Goal: Transaction & Acquisition: Subscribe to service/newsletter

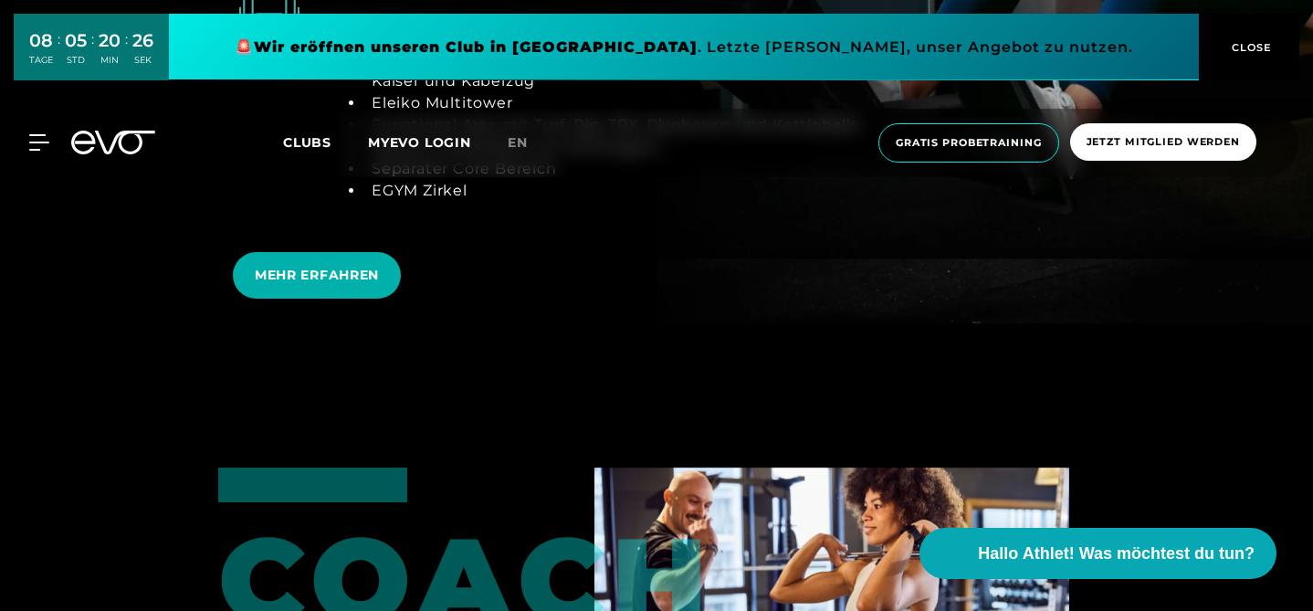
scroll to position [3251, 0]
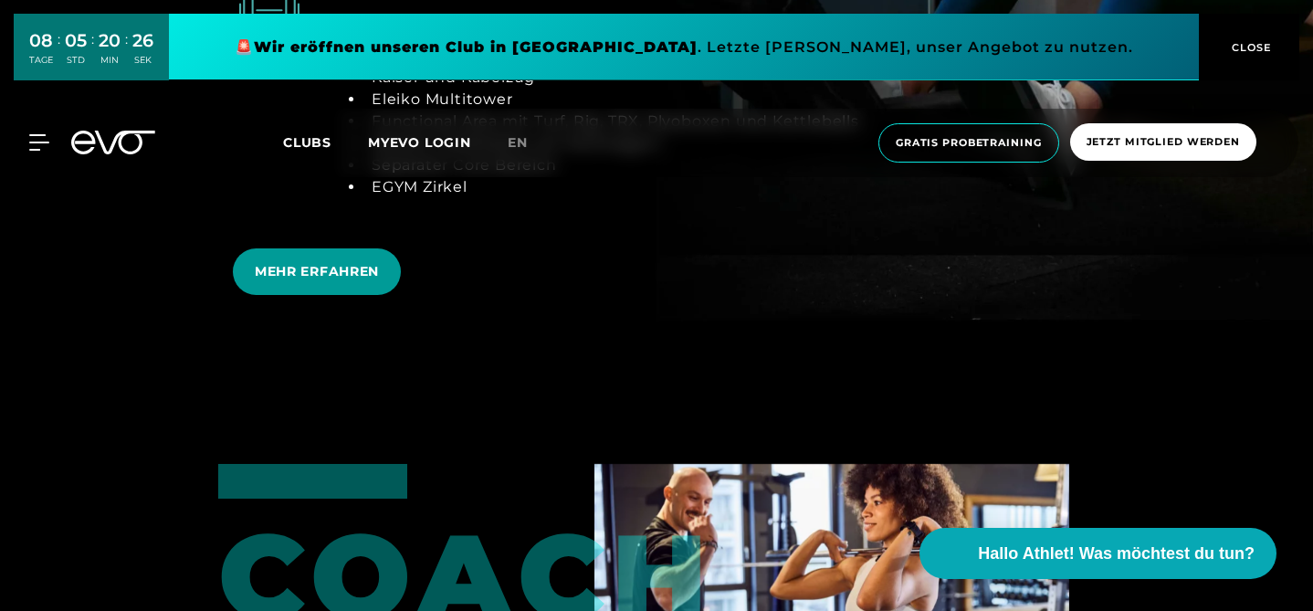
click at [233, 295] on span "MEHR ERFAHREN" at bounding box center [317, 271] width 168 height 47
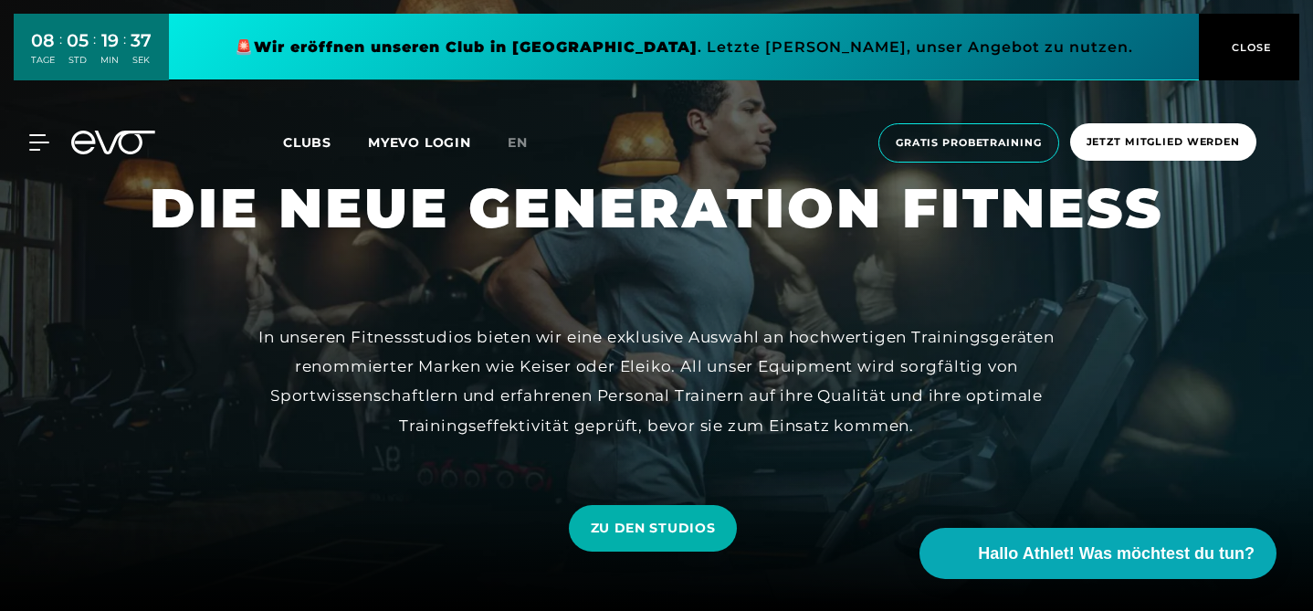
click at [1246, 46] on span "CLOSE" at bounding box center [1250, 47] width 45 height 16
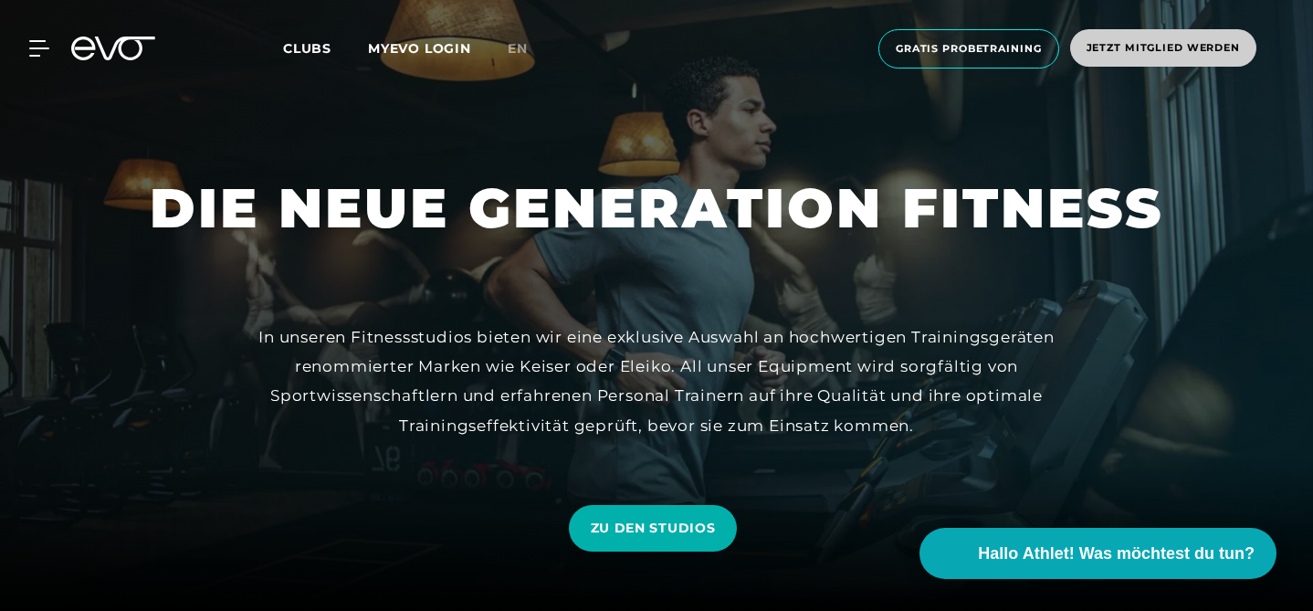
click at [1179, 48] on span "Jetzt Mitglied werden" at bounding box center [1163, 48] width 153 height 16
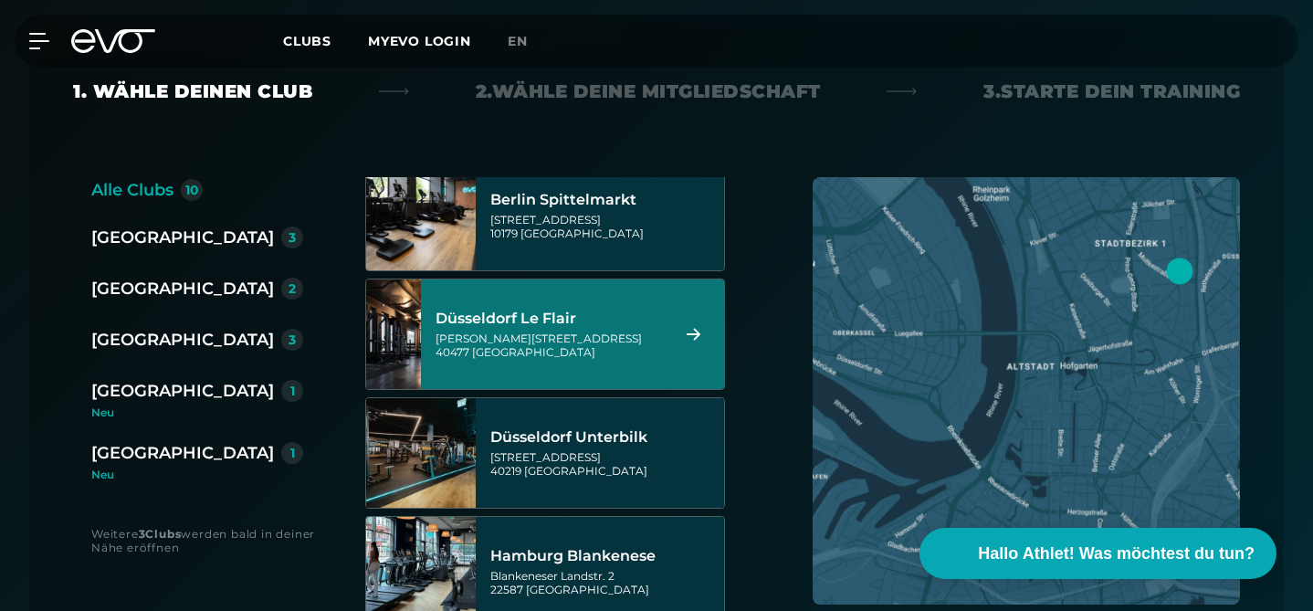
scroll to position [276, 0]
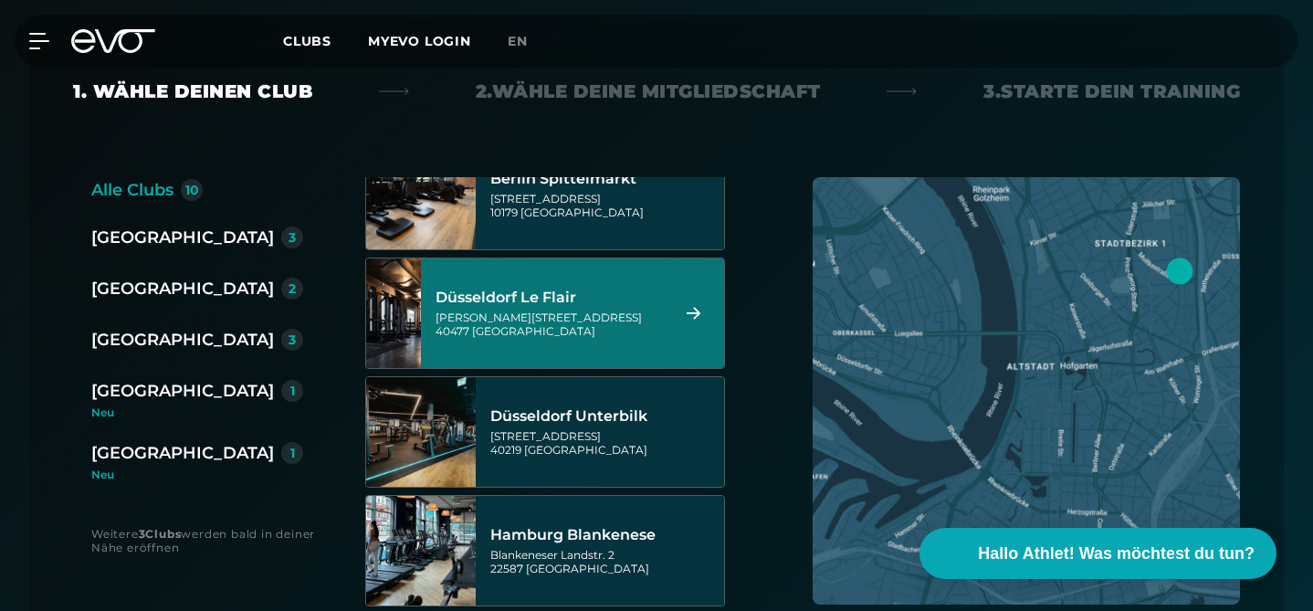
click at [582, 289] on div "Düsseldorf Le Flair" at bounding box center [550, 298] width 228 height 18
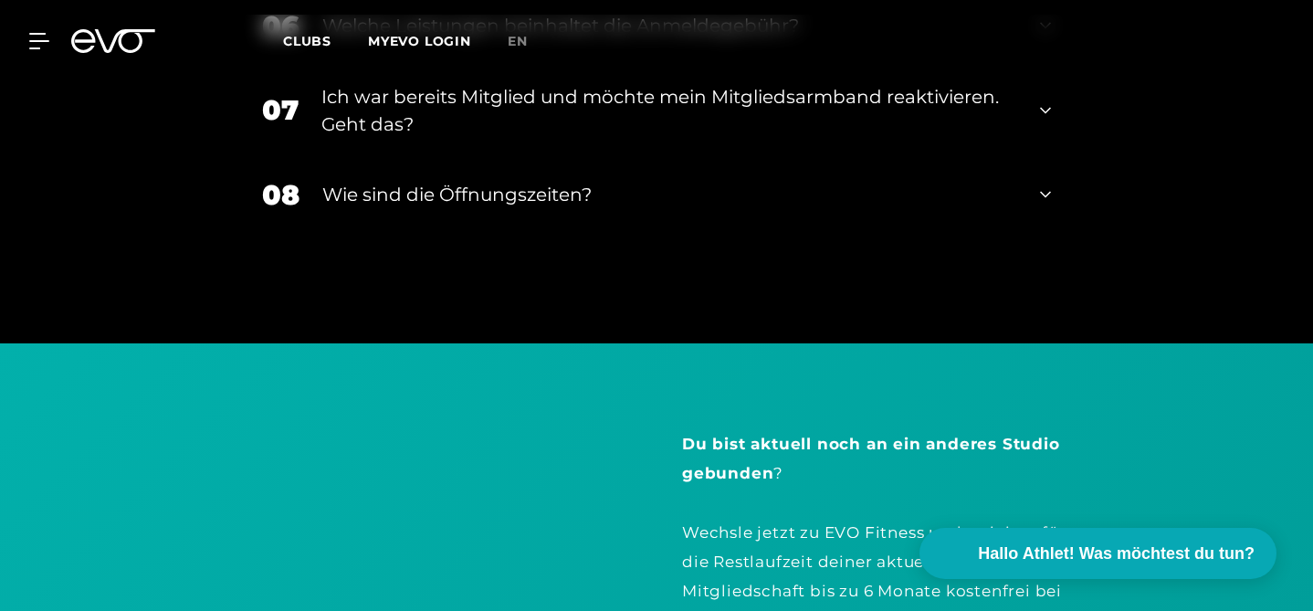
scroll to position [3390, 0]
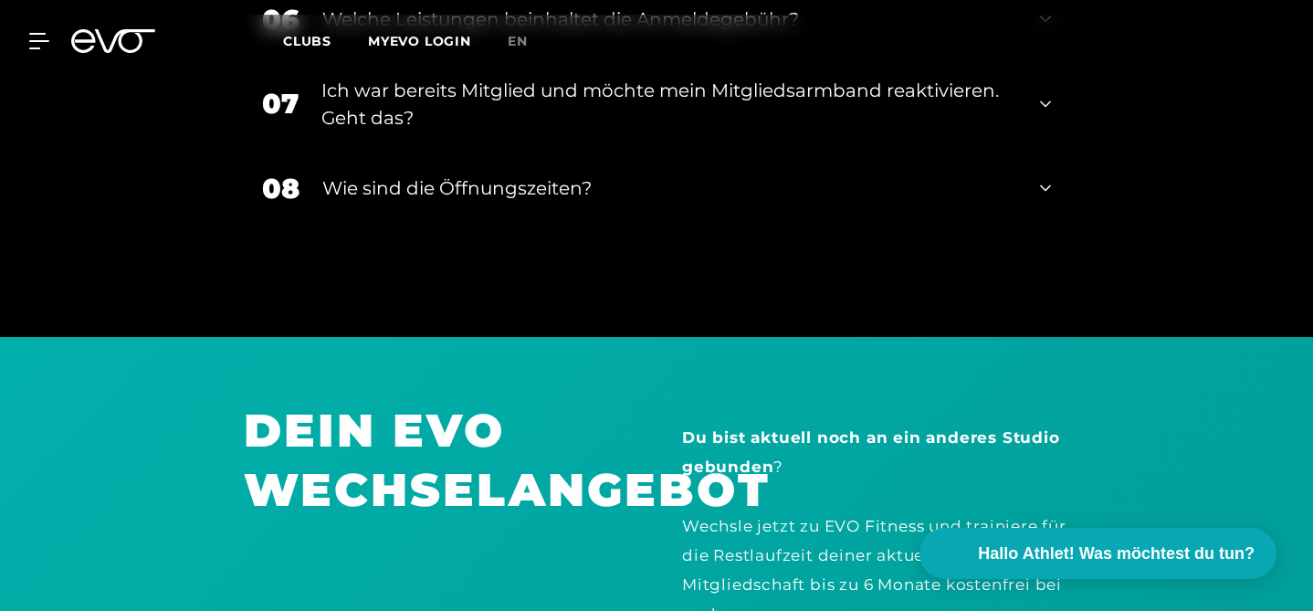
click at [992, 202] on div "Wie sind die Öffnungszeiten?" at bounding box center [669, 187] width 695 height 27
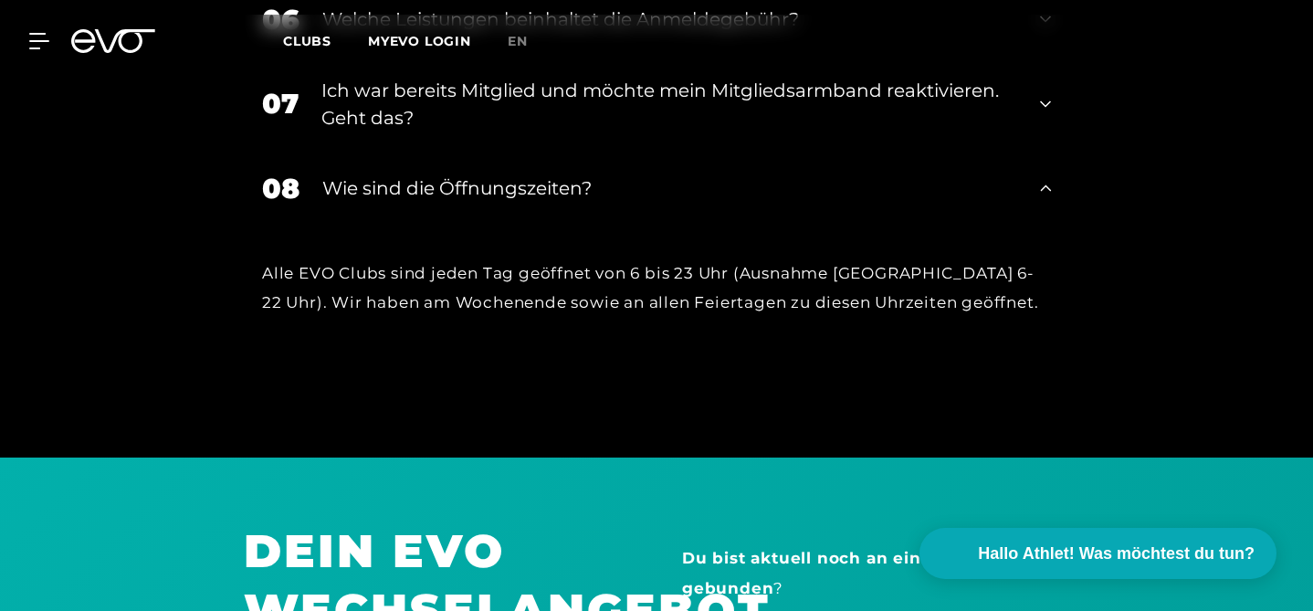
click at [838, 202] on div "Wie sind die Öffnungszeiten?" at bounding box center [669, 187] width 695 height 27
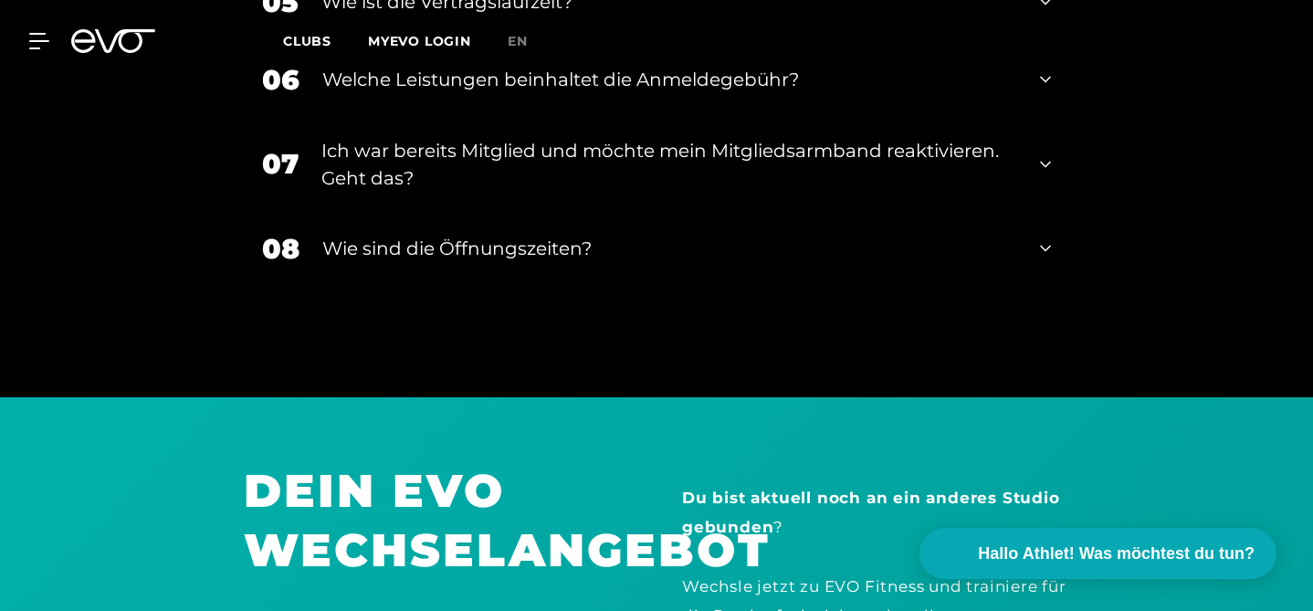
scroll to position [3331, 0]
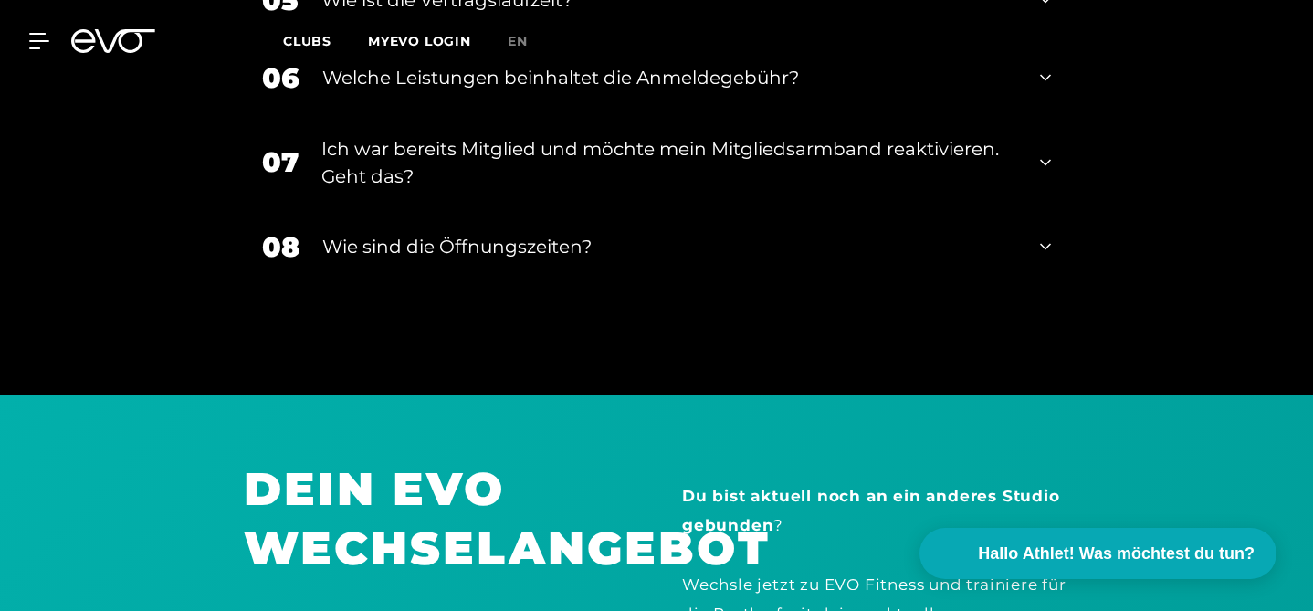
click at [834, 286] on div "08 Wie sind die Öffnungszeiten?" at bounding box center [657, 247] width 826 height 78
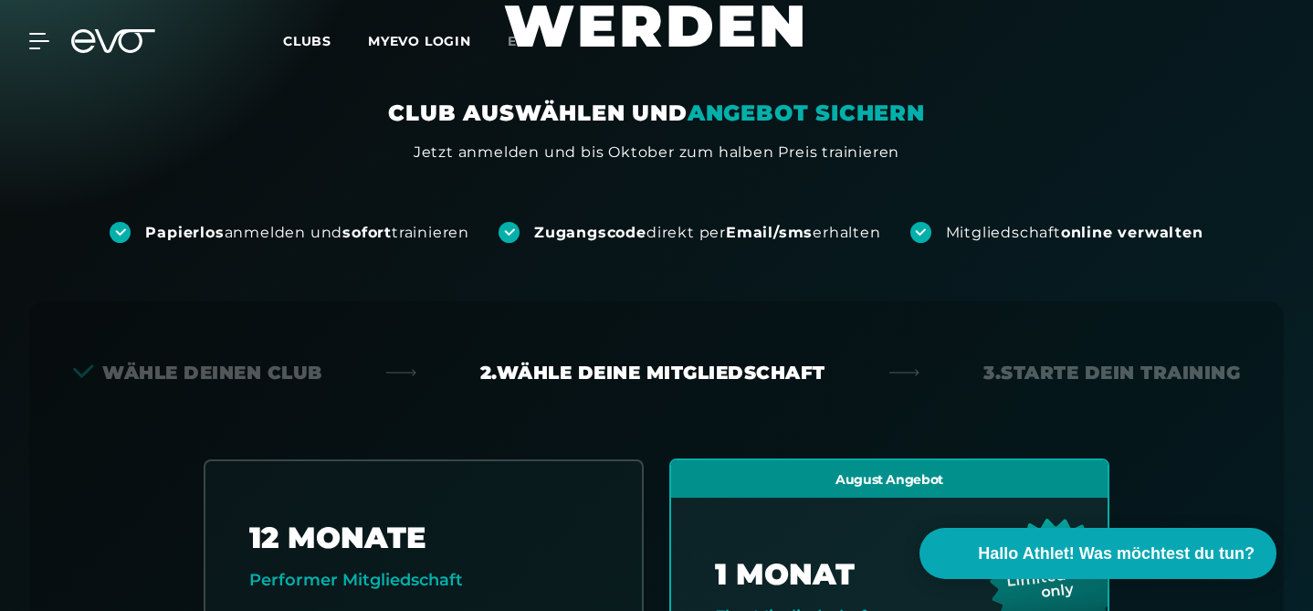
scroll to position [0, 0]
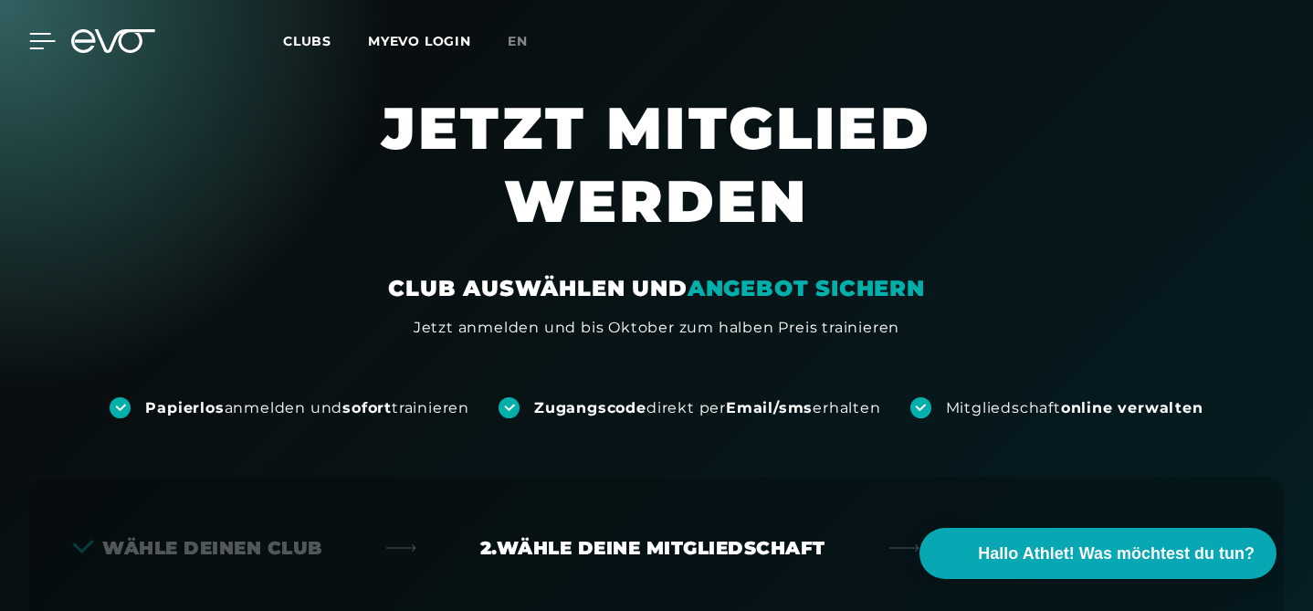
click at [26, 34] on div at bounding box center [28, 41] width 55 height 16
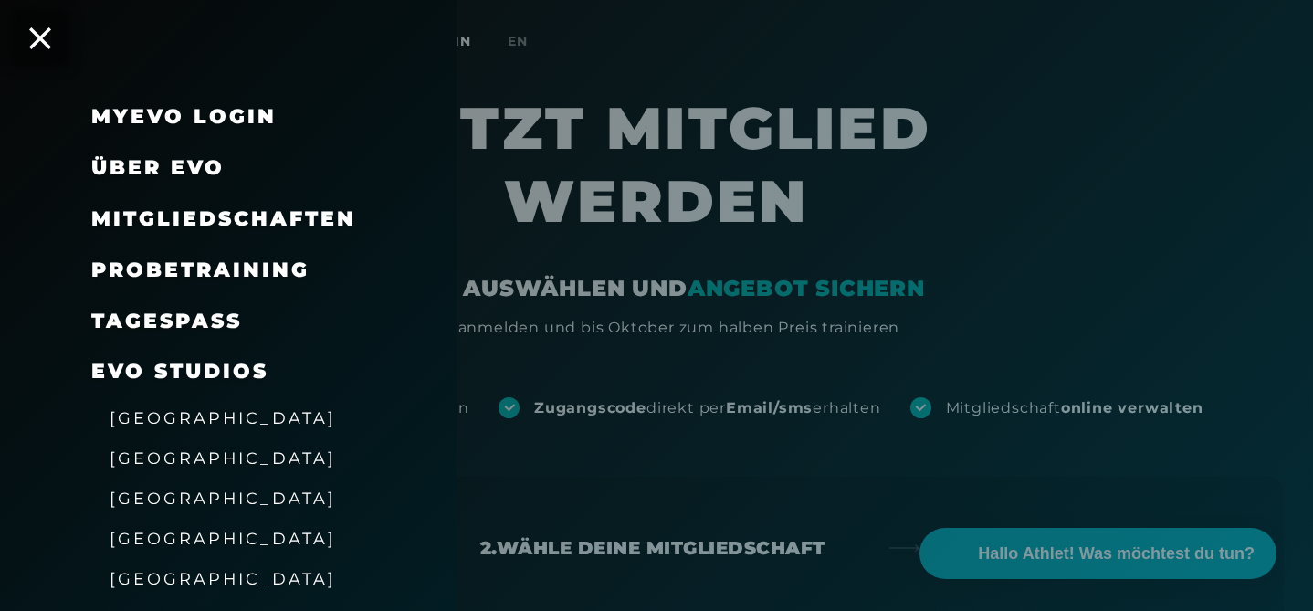
click at [174, 168] on span "Über EVO" at bounding box center [157, 167] width 133 height 25
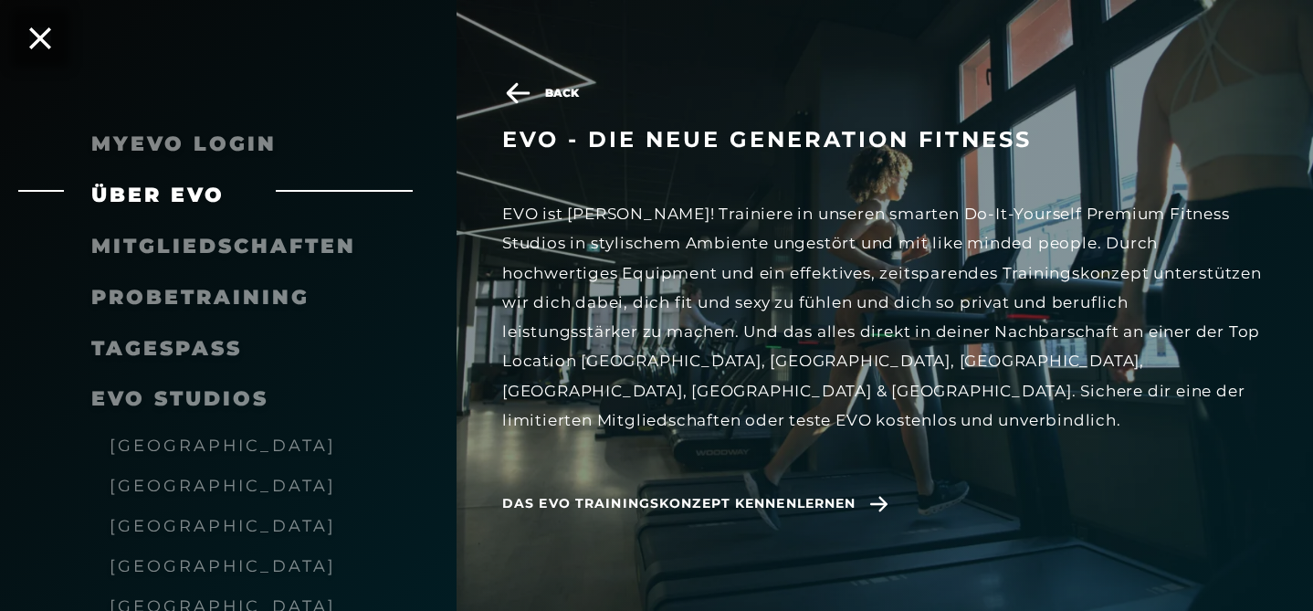
click at [541, 258] on div "EVO ist [PERSON_NAME]! Trainiere in unseren smarten Do-It-Yourself Premium Fitn…" at bounding box center [884, 317] width 765 height 236
click at [787, 484] on span "Das EVO Trainingskonzept kennenlernen" at bounding box center [698, 503] width 393 height 47
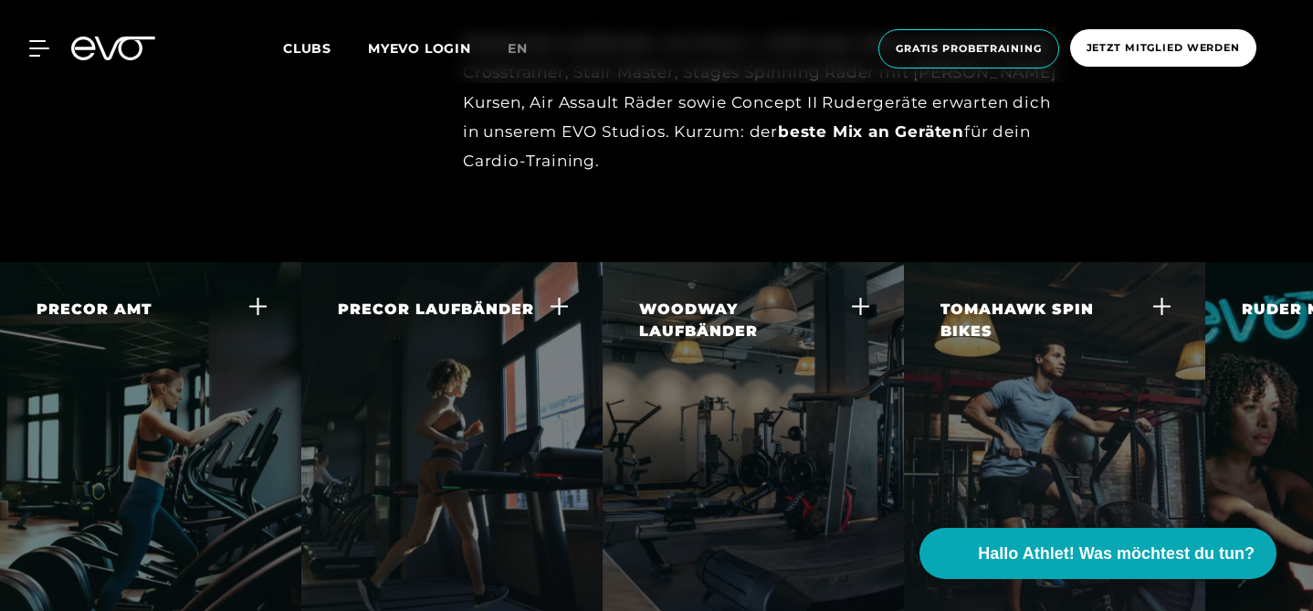
click at [258, 296] on icon at bounding box center [257, 305] width 19 height 19
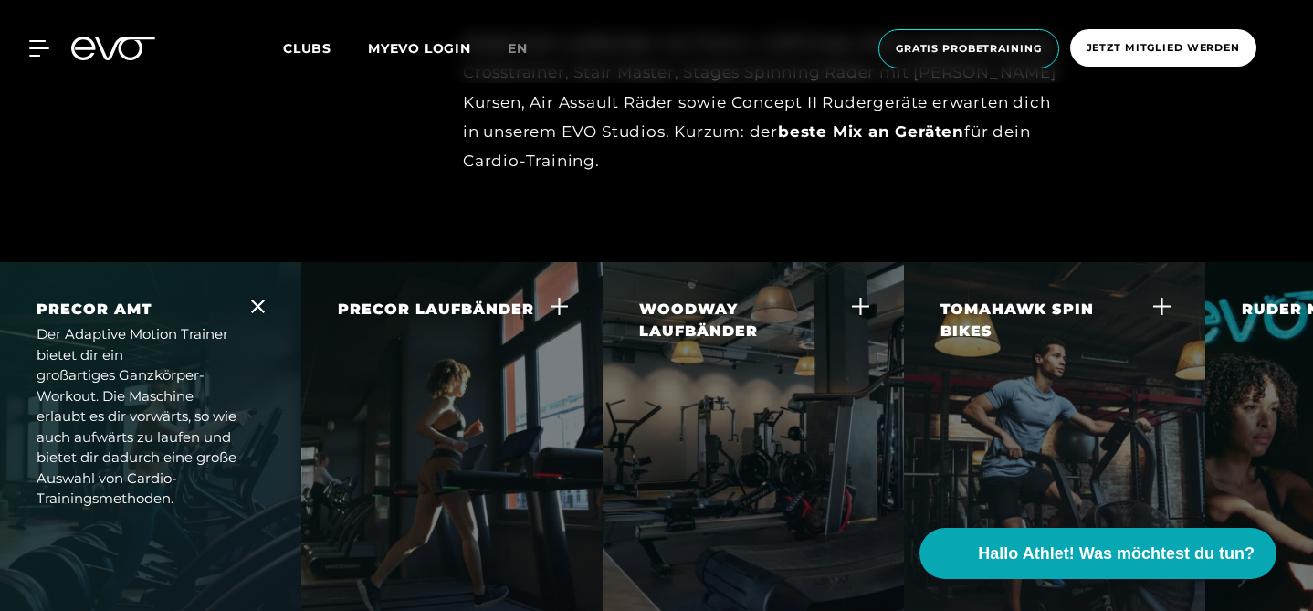
click at [256, 300] on icon at bounding box center [258, 307] width 14 height 14
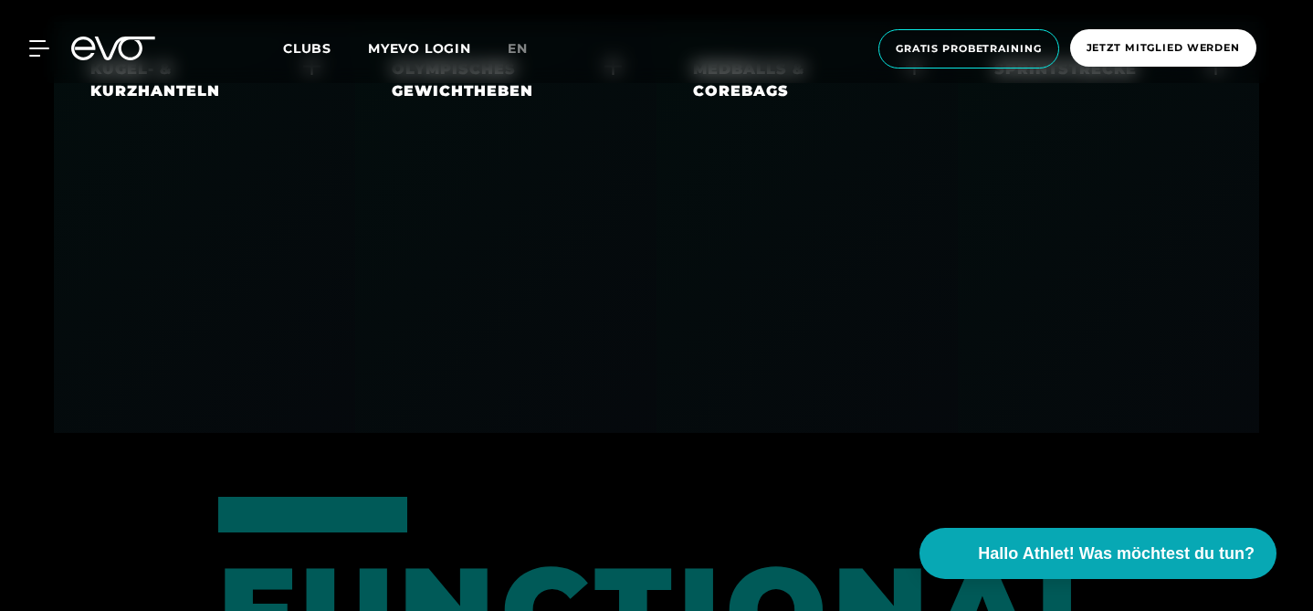
scroll to position [4159, 0]
